Goal: Answer question/provide support

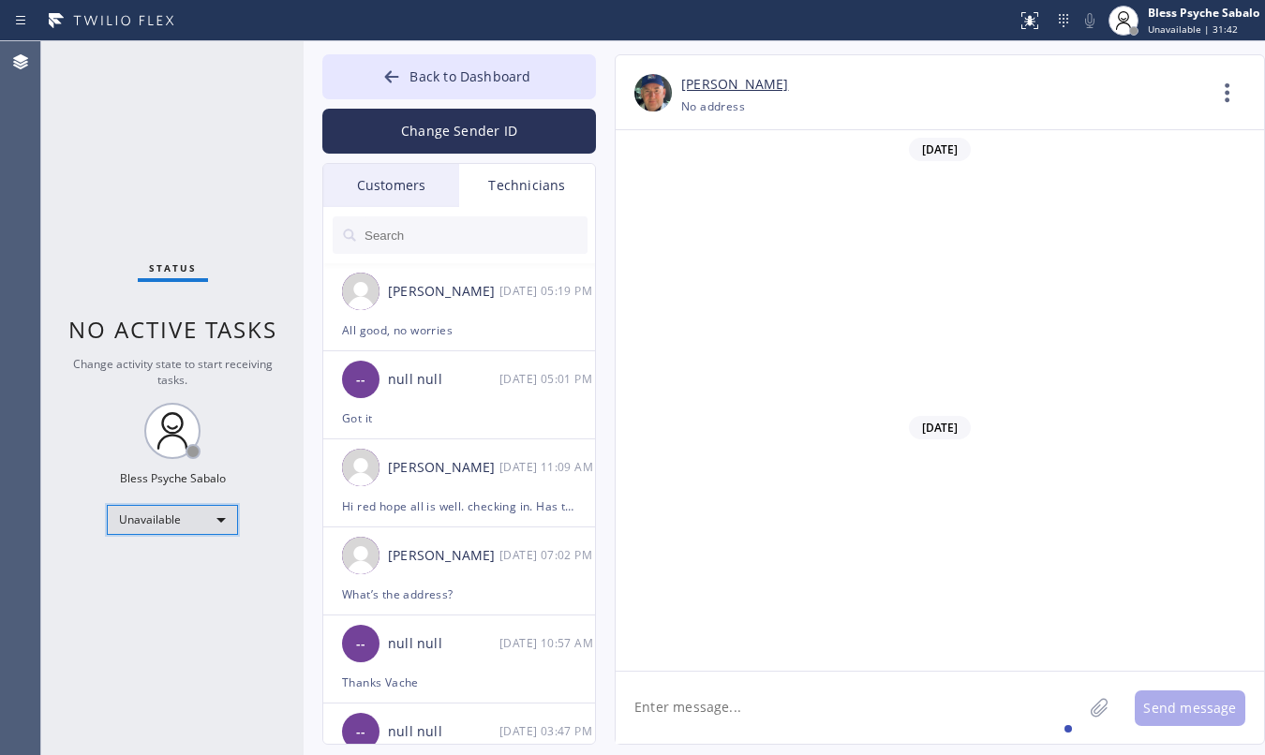
scroll to position [25530, 0]
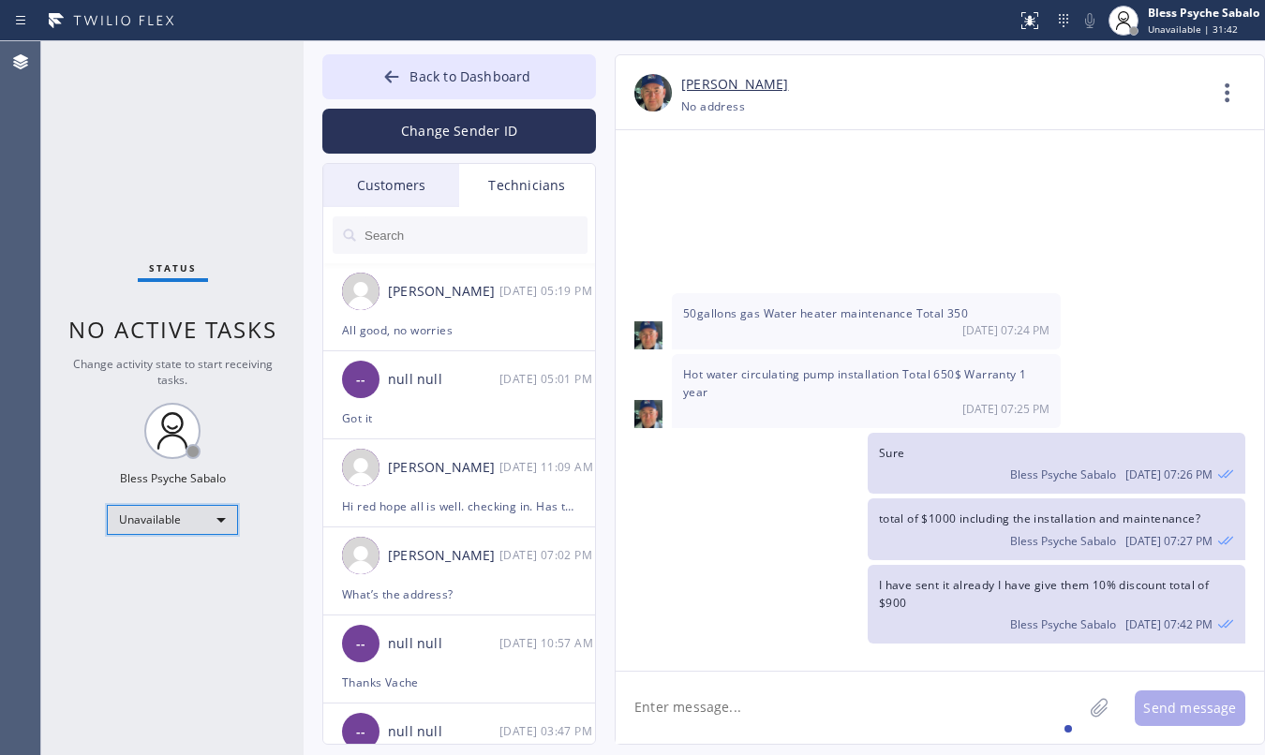
click at [199, 523] on div "Unavailable" at bounding box center [172, 520] width 131 height 30
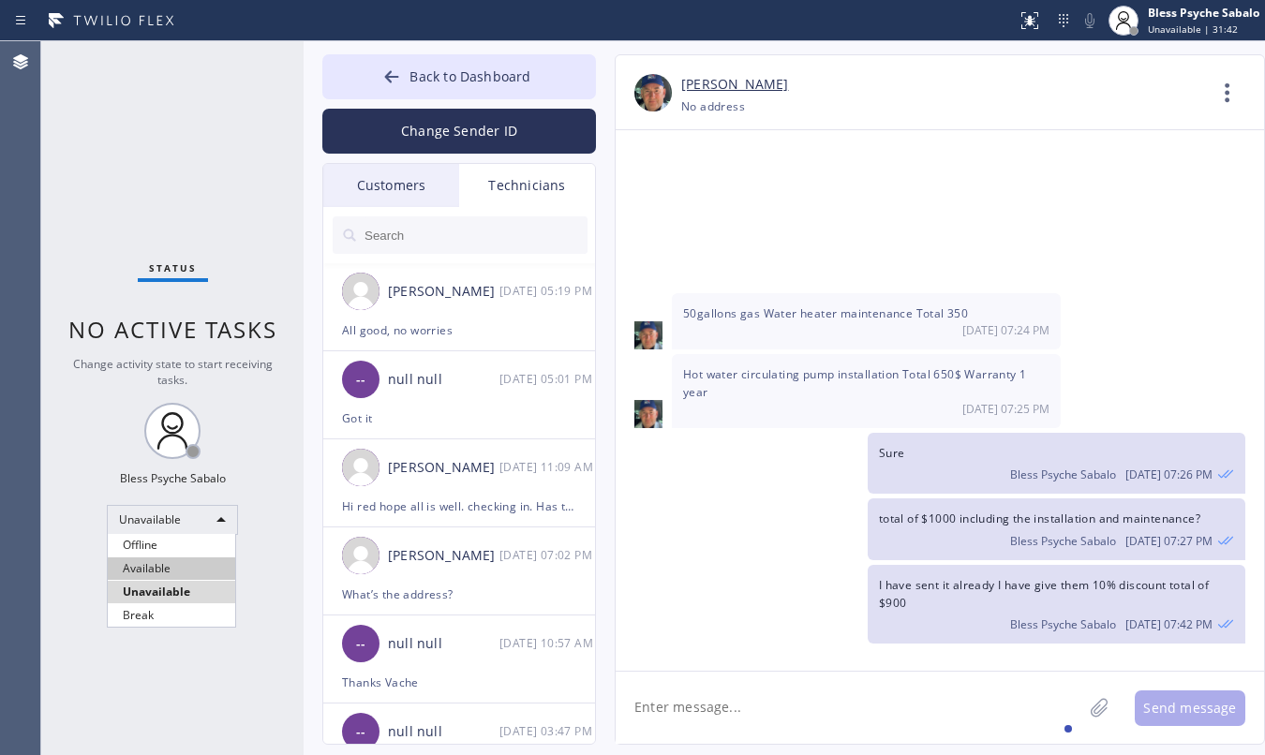
click at [186, 558] on li "Available" at bounding box center [171, 569] width 127 height 22
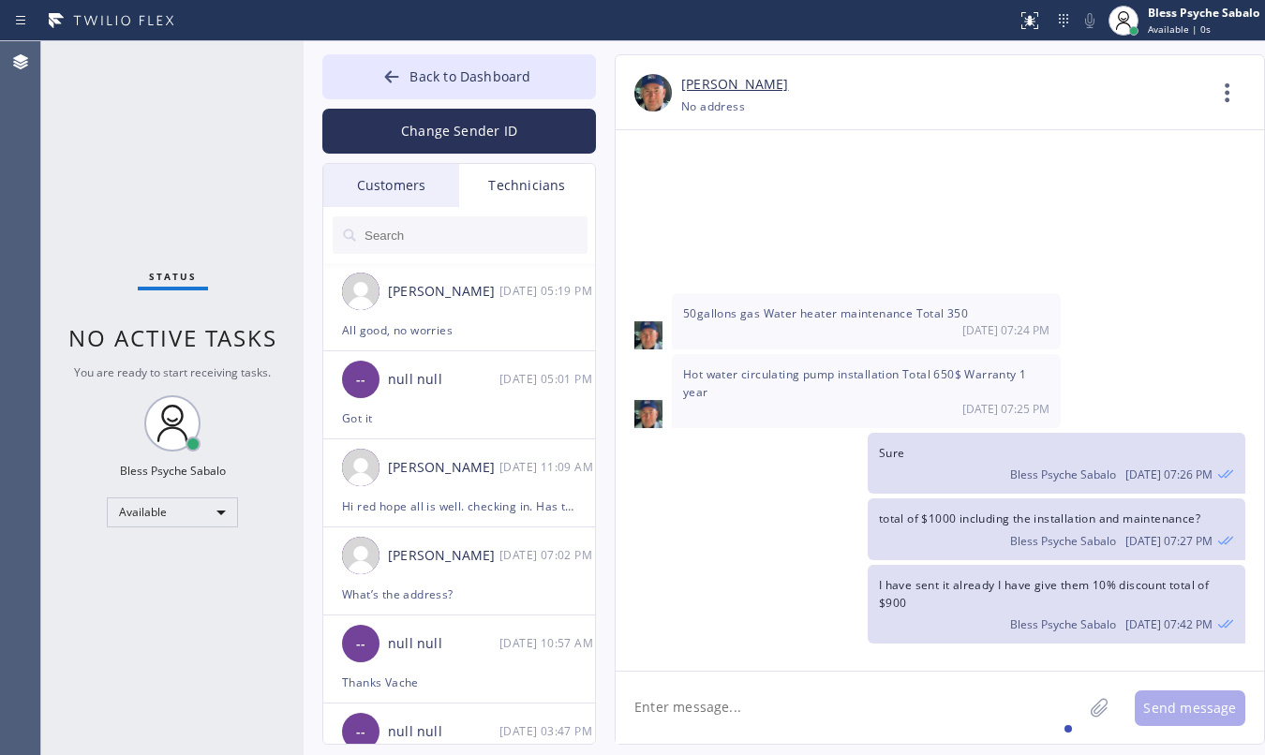
click at [193, 577] on div "Status No active tasks You are ready to start receiving tasks. Bless Psyche Sab…" at bounding box center [172, 398] width 262 height 714
click at [180, 256] on div "Status No active tasks You are ready to start receiving tasks. Bless Psyche Sab…" at bounding box center [172, 398] width 262 height 714
drag, startPoint x: 703, startPoint y: 448, endPoint x: 676, endPoint y: 441, distance: 28.0
click at [701, 565] on div "I have sent it already I have give them 10% discount total of $900 Bless Psyche…" at bounding box center [931, 604] width 630 height 79
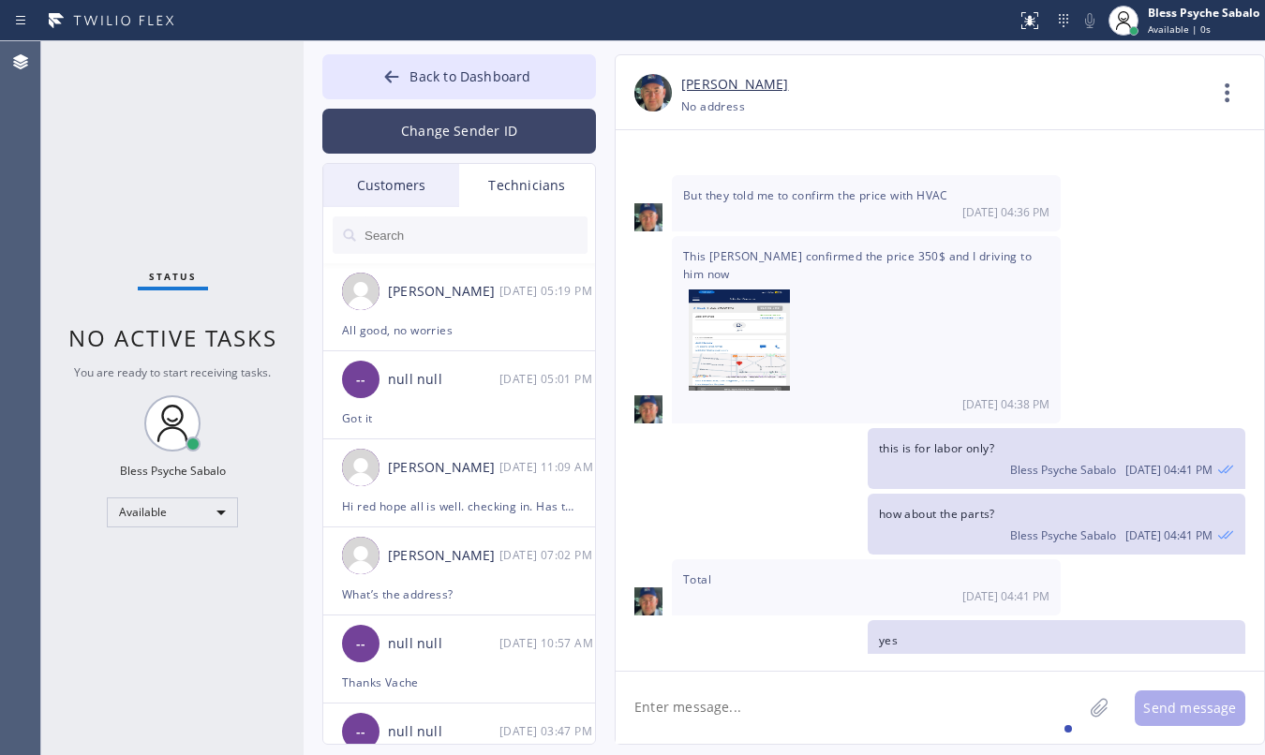
scroll to position [24944, 0]
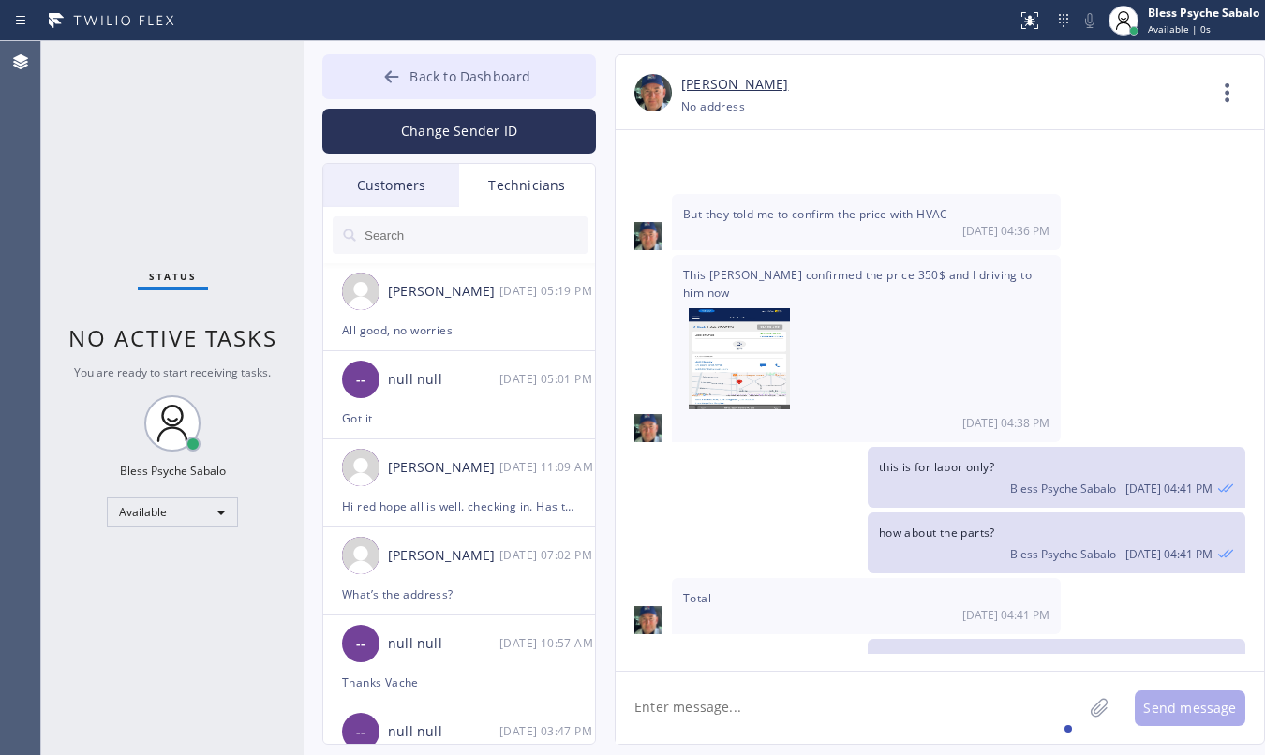
click at [470, 94] on button "Back to Dashboard" at bounding box center [459, 76] width 274 height 45
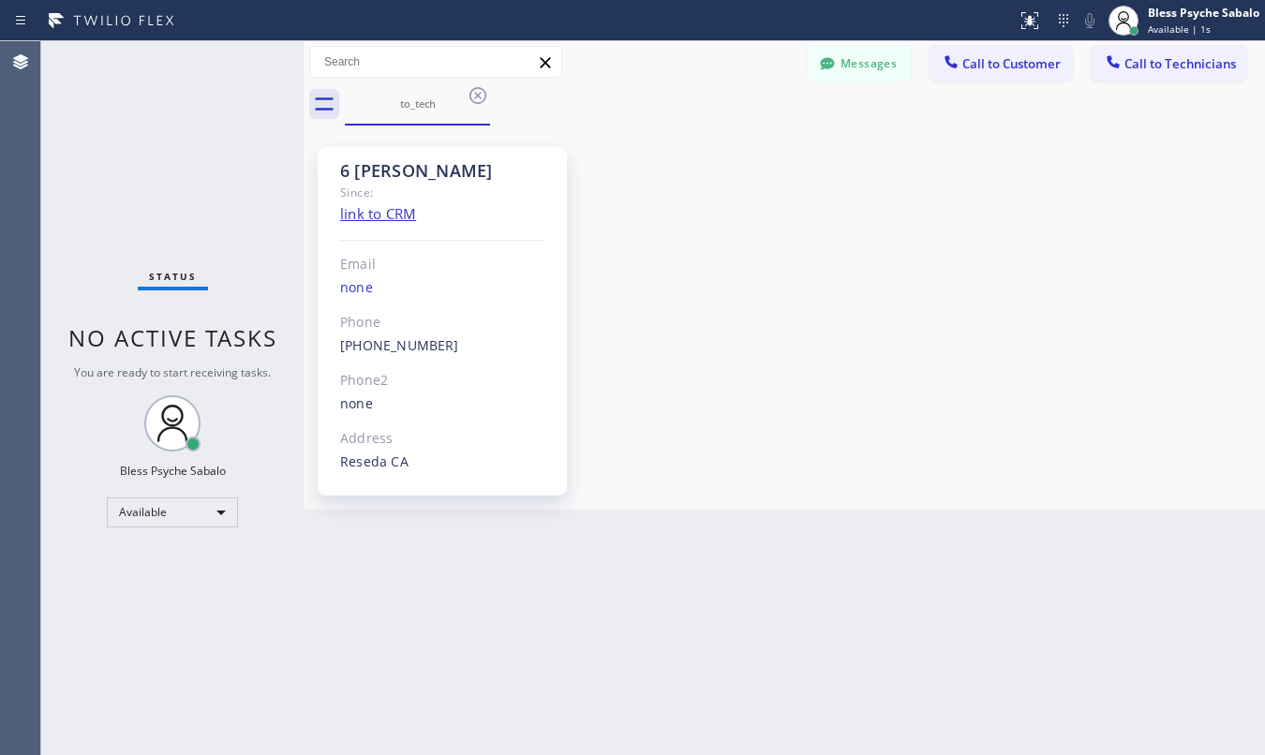
click at [689, 251] on div "6 [PERSON_NAME] Since: link to CRM Email none Phone [PHONE_NUMBER] Outbound cal…" at bounding box center [784, 317] width 952 height 375
click at [481, 101] on icon at bounding box center [478, 95] width 17 height 17
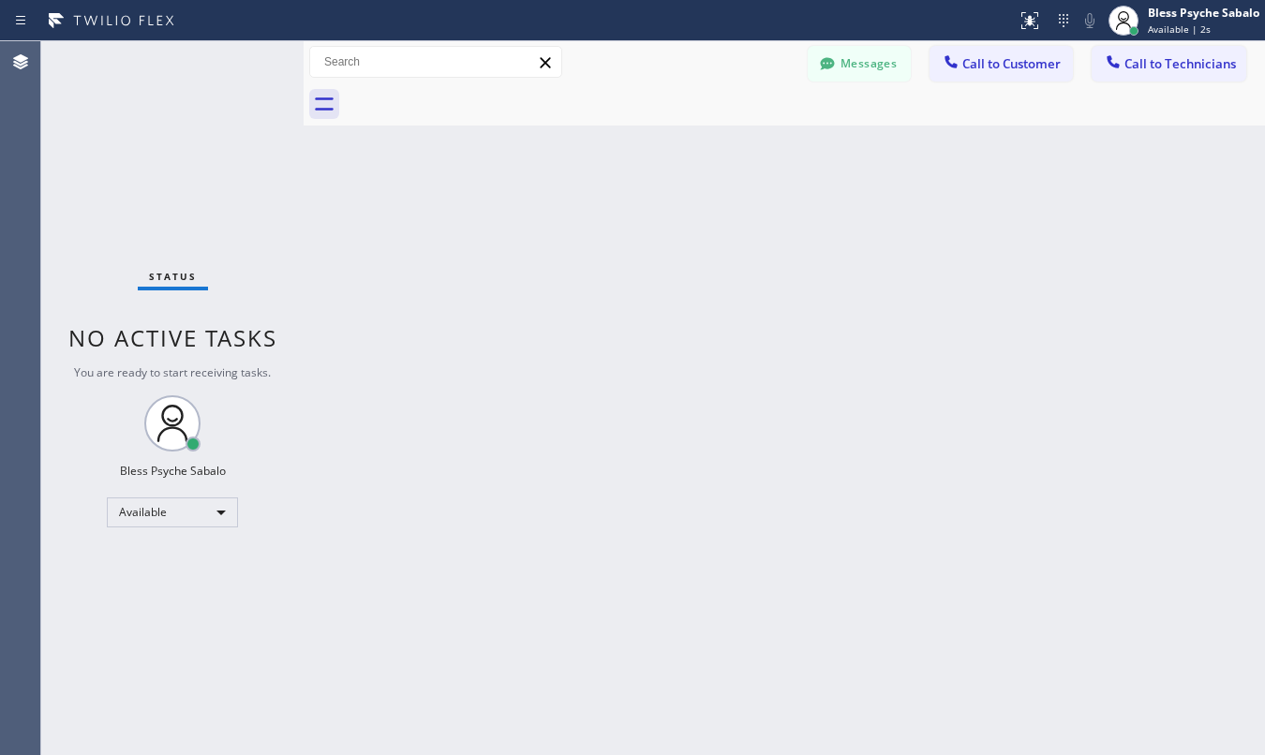
drag, startPoint x: 696, startPoint y: 176, endPoint x: 788, endPoint y: 105, distance: 116.2
click at [704, 178] on div "Back to Dashboard Change Sender ID Customers Technicians [PHONE_NUMBER] SEARCH …" at bounding box center [785, 398] width 962 height 714
click at [864, 46] on button "Messages" at bounding box center [859, 64] width 103 height 36
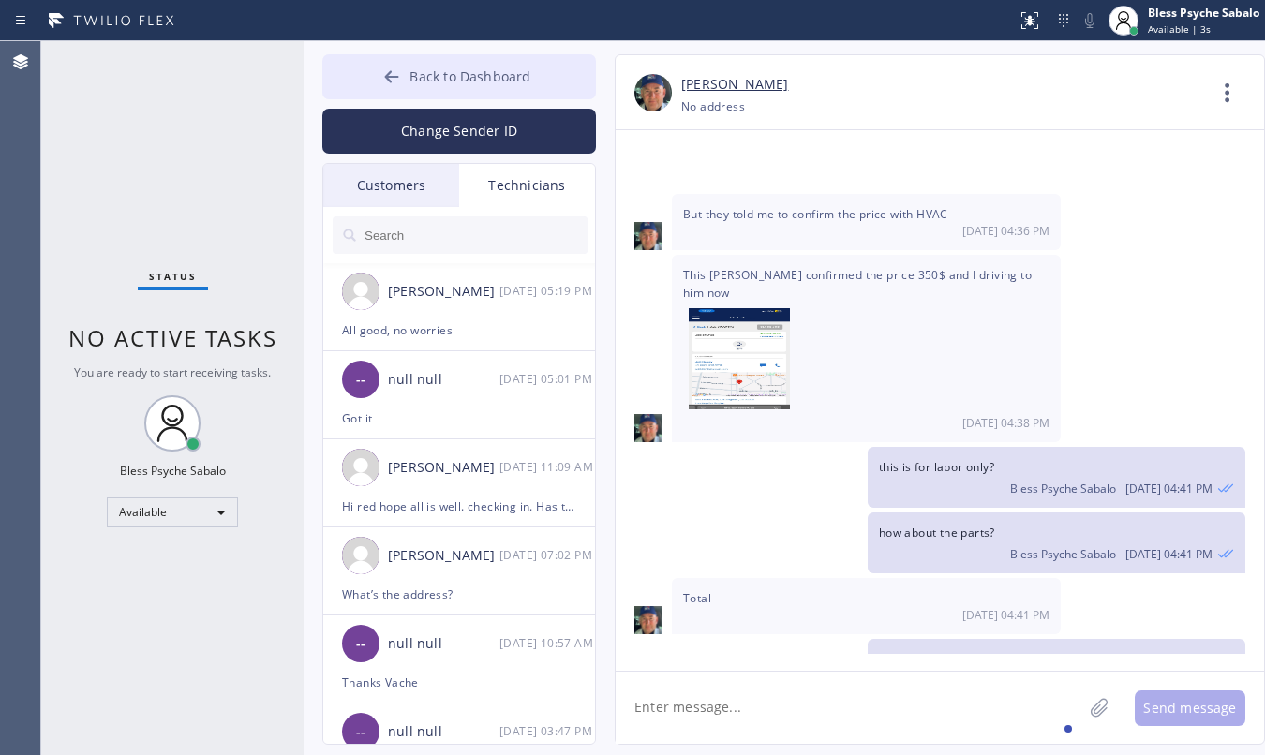
click at [509, 96] on button "Back to Dashboard" at bounding box center [459, 76] width 274 height 45
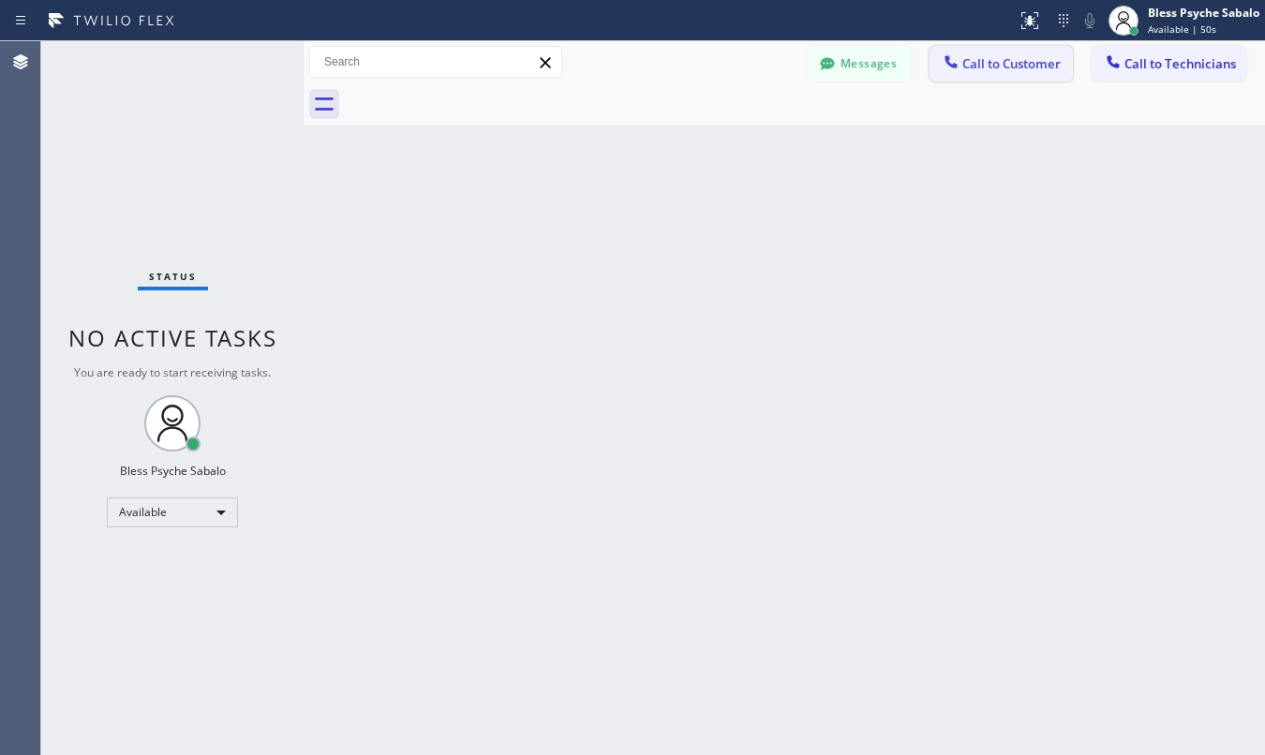
click at [989, 59] on span "Call to Customer" at bounding box center [1012, 63] width 98 height 17
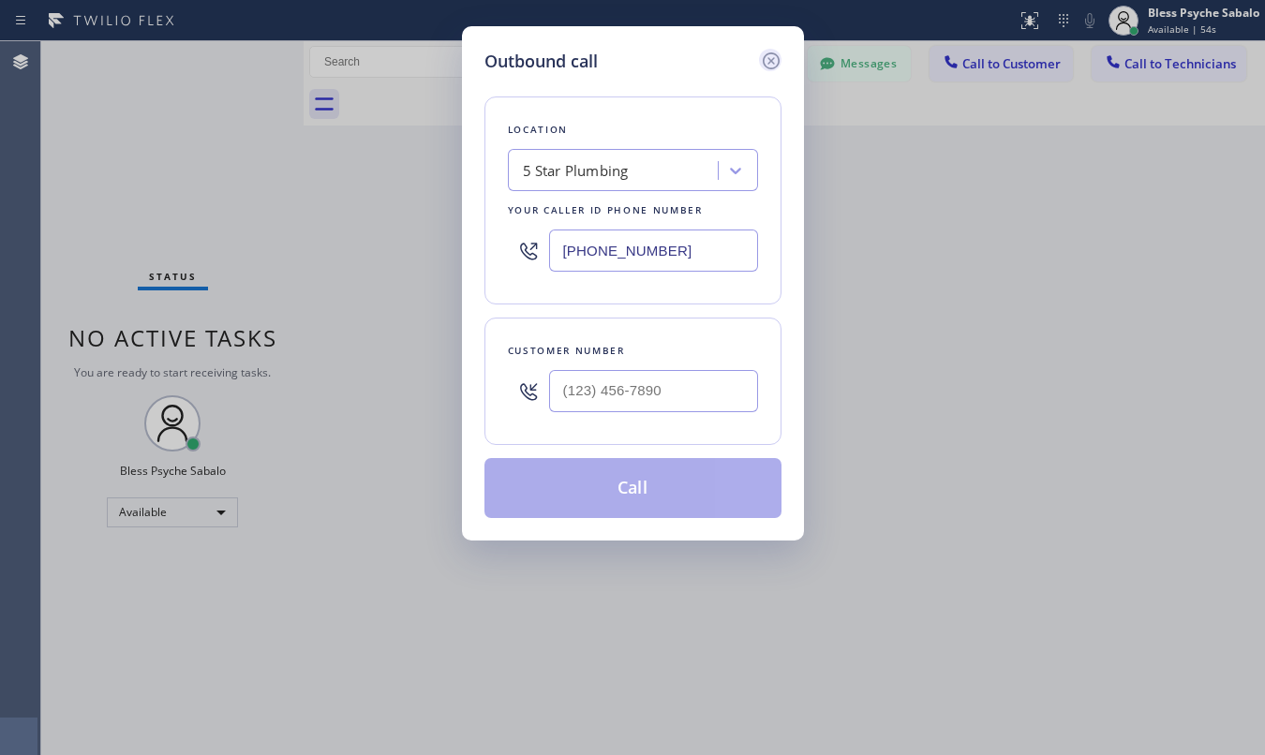
click at [756, 54] on div "Outbound call" at bounding box center [633, 61] width 297 height 25
click at [771, 54] on icon at bounding box center [771, 61] width 22 height 22
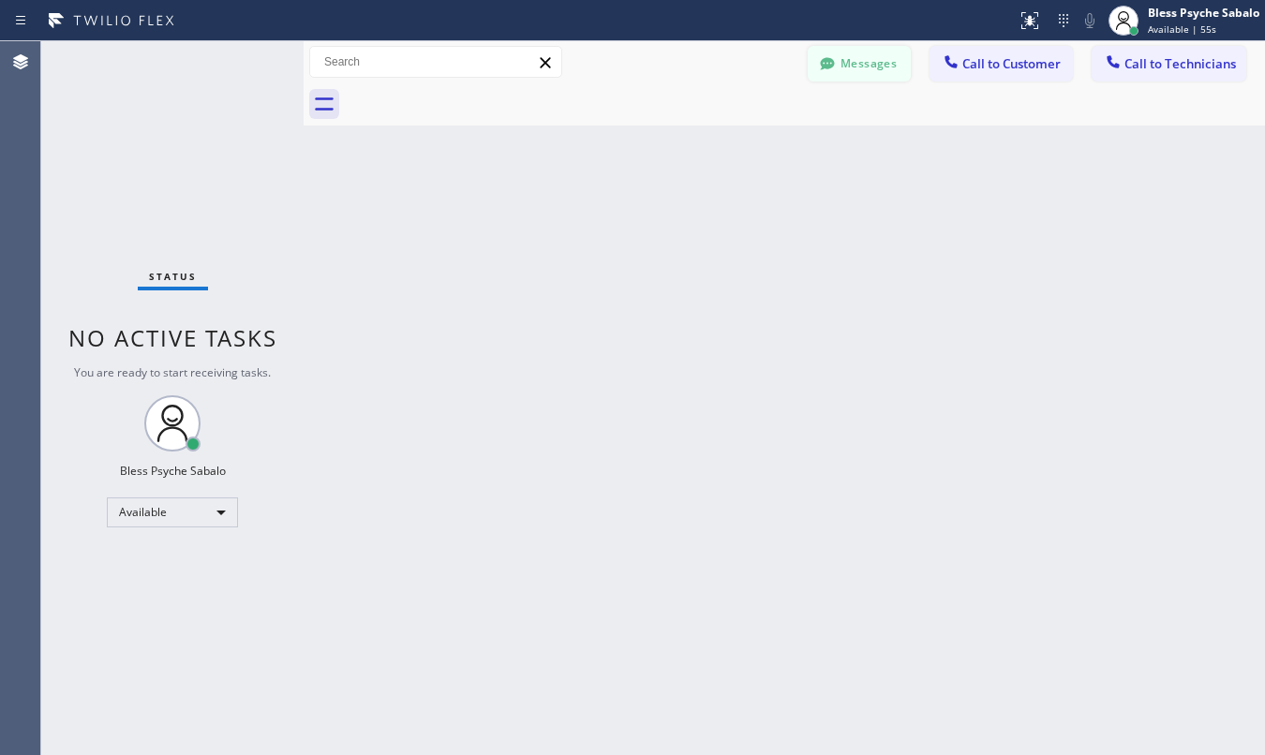
drag, startPoint x: 828, startPoint y: 111, endPoint x: 854, endPoint y: 52, distance: 64.6
click at [832, 98] on div at bounding box center [805, 104] width 920 height 42
click at [855, 52] on button "Messages" at bounding box center [859, 64] width 103 height 36
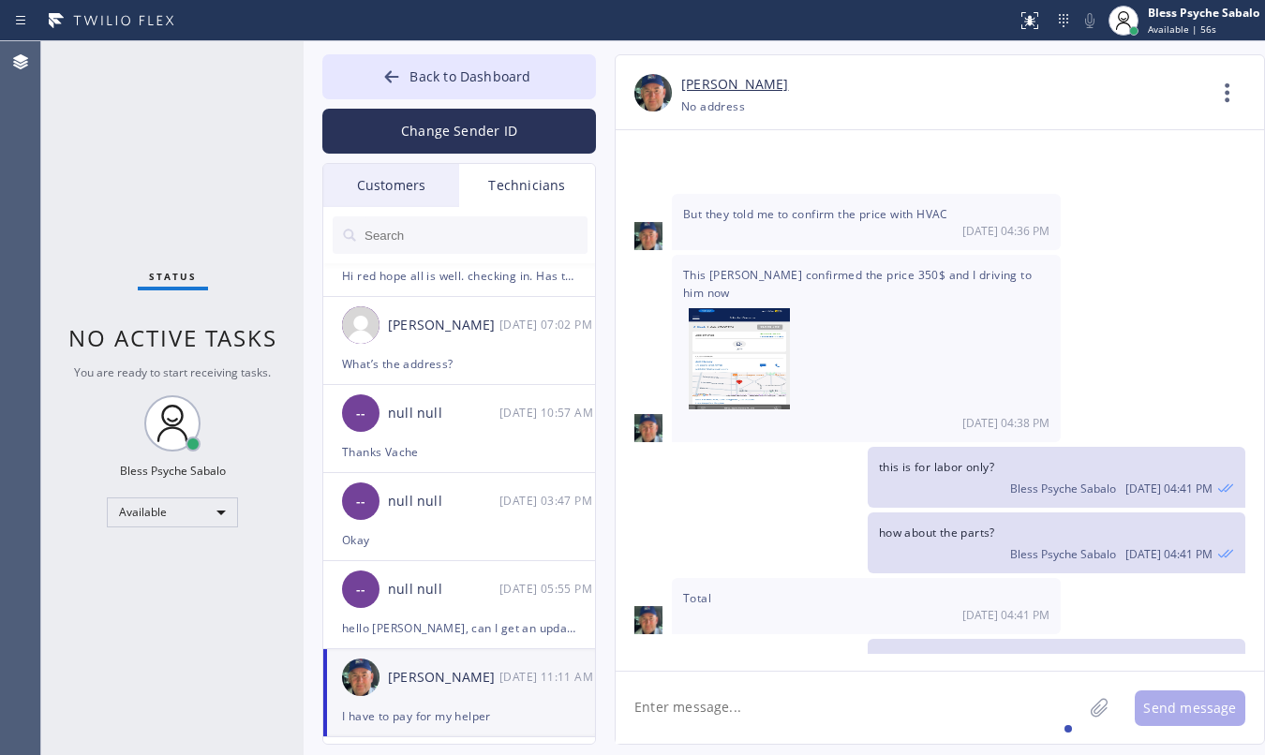
scroll to position [0, 0]
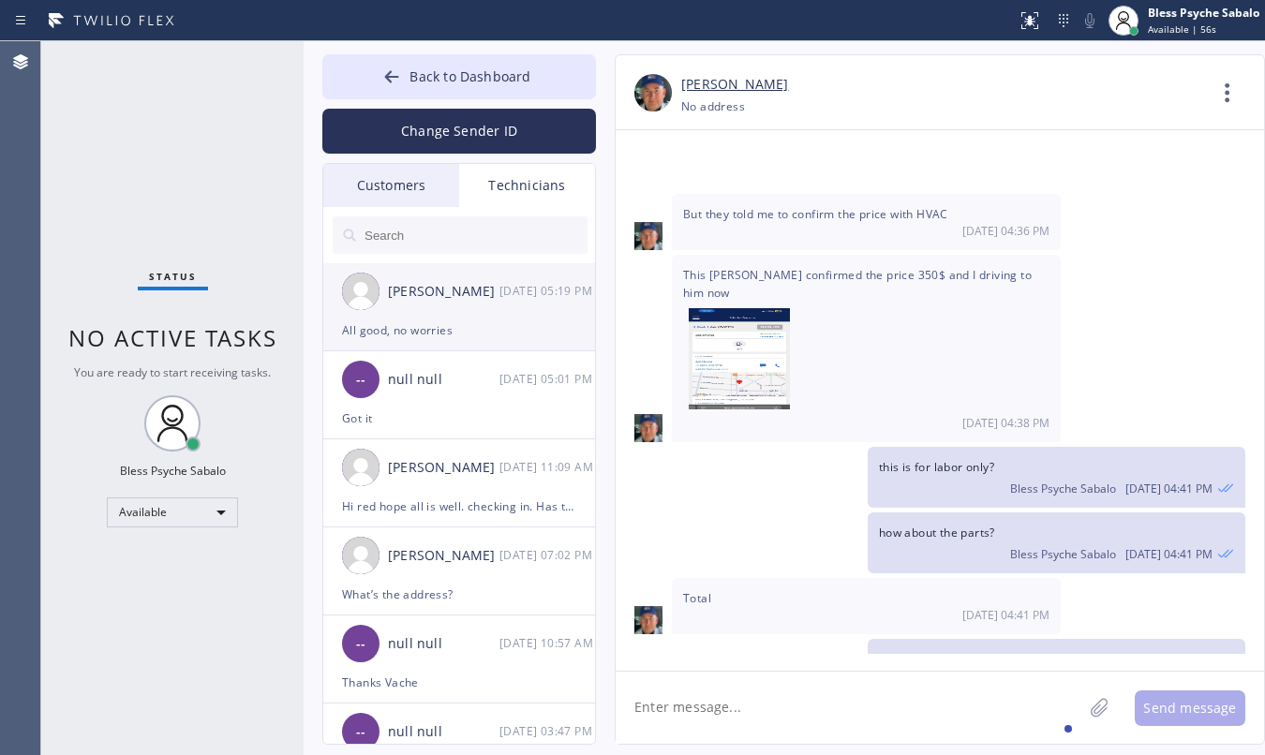
click at [527, 330] on div "All good, no worries" at bounding box center [459, 331] width 234 height 22
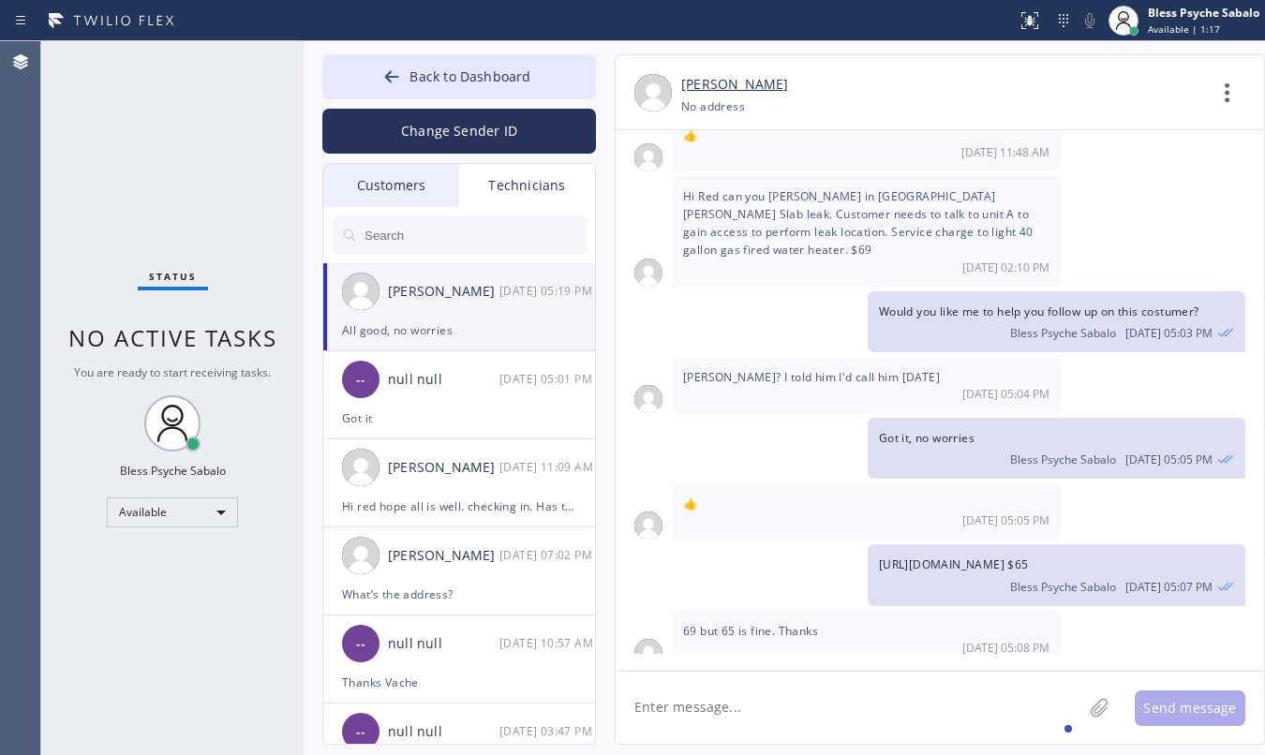
scroll to position [7128, 0]
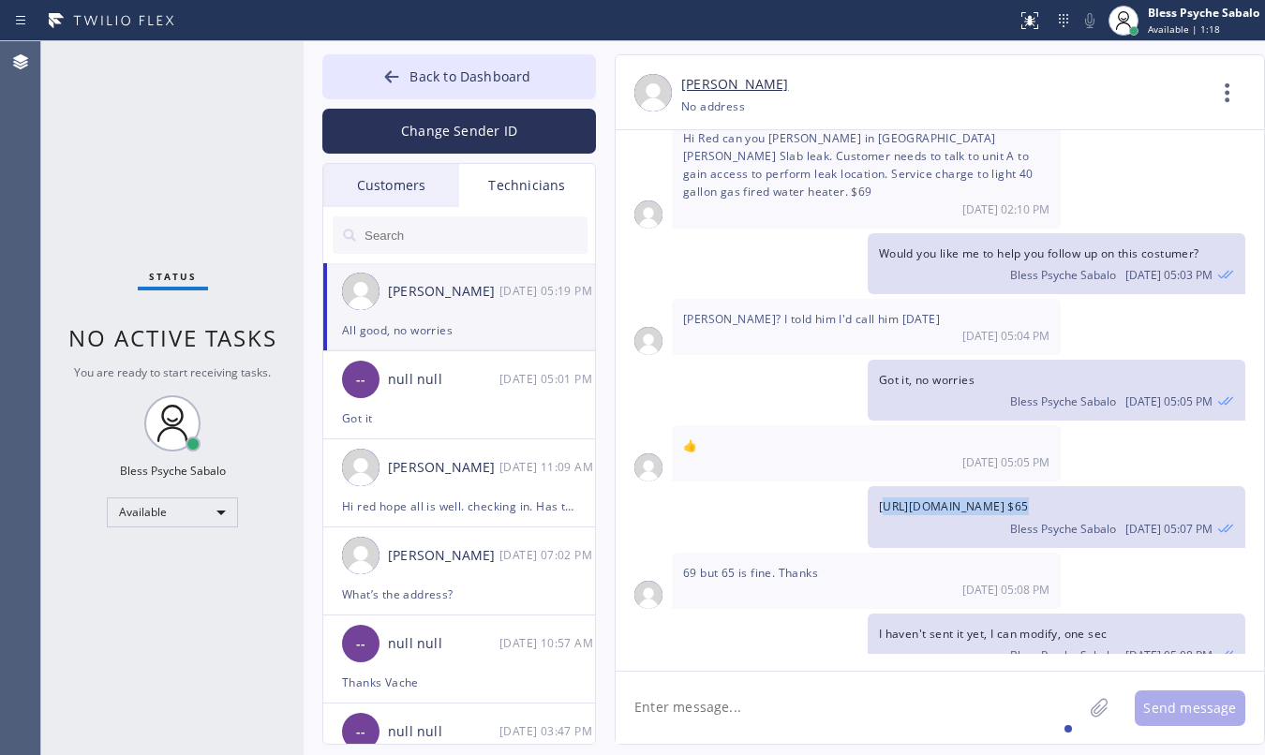
drag, startPoint x: 938, startPoint y: 560, endPoint x: 884, endPoint y: 531, distance: 61.6
click at [884, 531] on div "[URL][DOMAIN_NAME] $65 Bless Psyche Sabalo [DATE] 05:07 PM" at bounding box center [1057, 516] width 378 height 61
click at [896, 515] on span "[URL][DOMAIN_NAME] $65" at bounding box center [954, 507] width 150 height 16
click at [1054, 67] on div "[PERSON_NAME] [PHONE_NUMBER] Choose phone number [PHONE_NUMBER] No address Cont…" at bounding box center [940, 92] width 649 height 75
